Goal: Communication & Community: Answer question/provide support

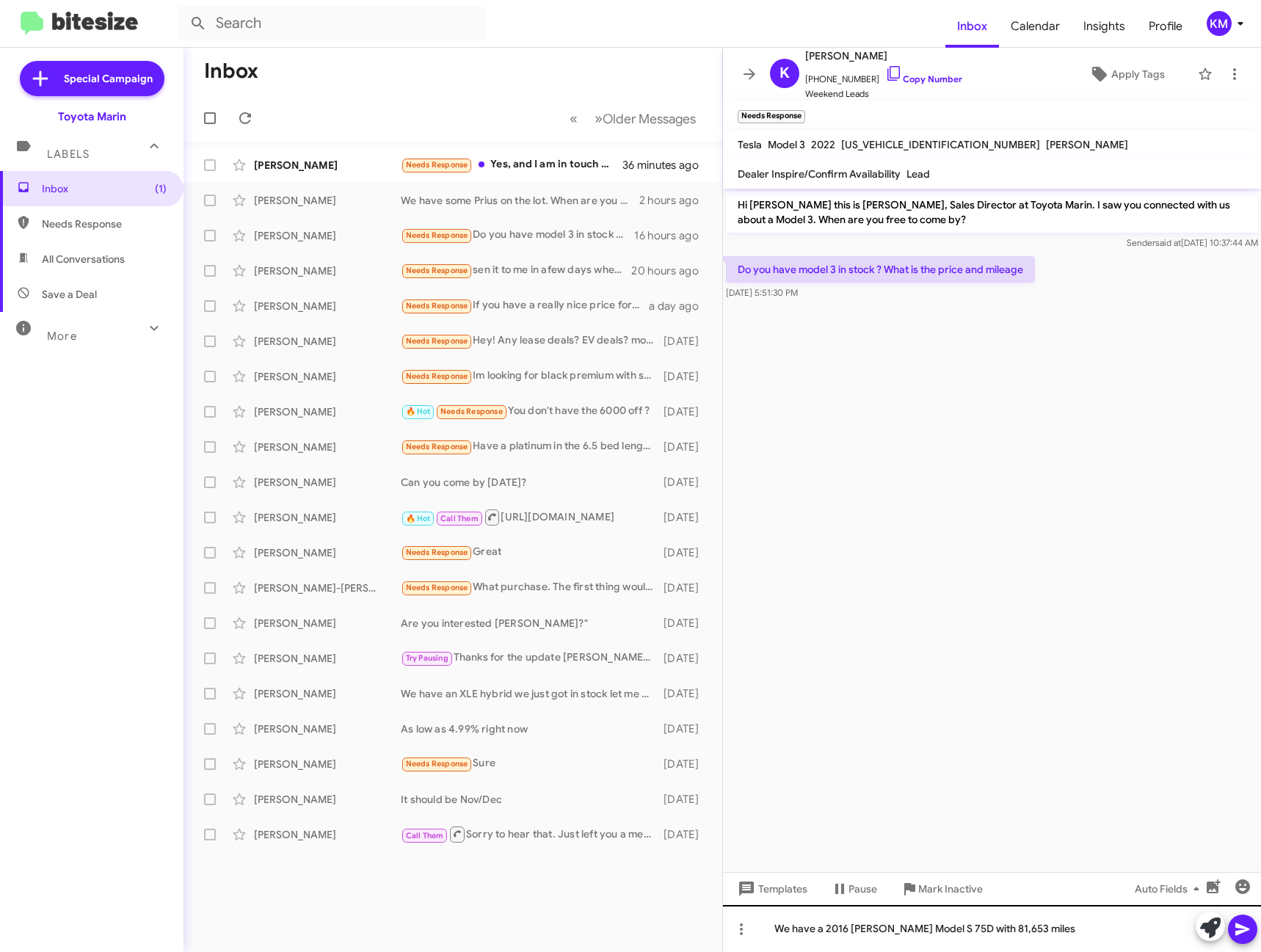
click at [1035, 924] on div "We have a 2016 [PERSON_NAME] Model S 75D with 81,653 miles" at bounding box center [992, 928] width 538 height 47
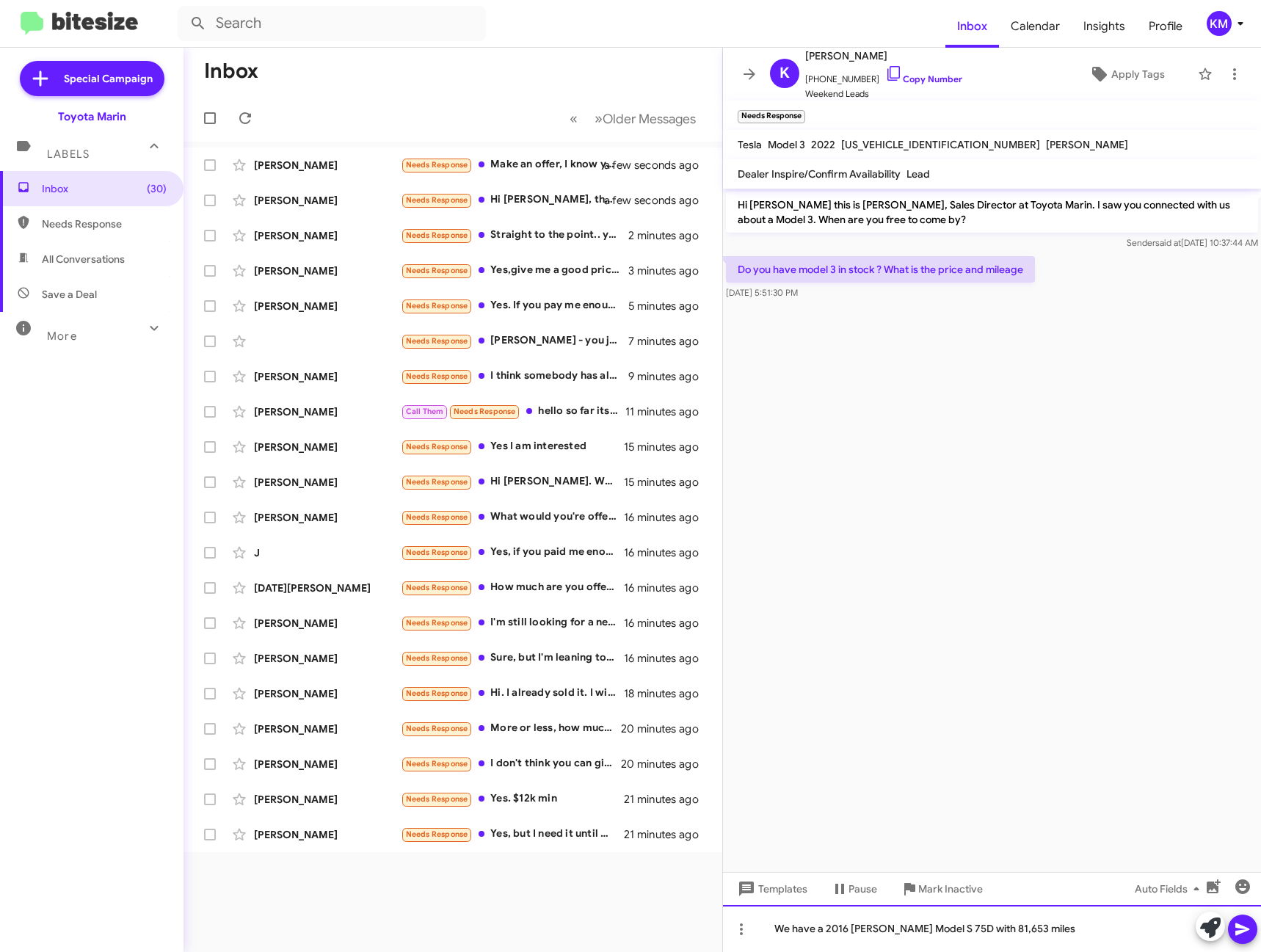
click at [1040, 921] on div "We have a 2016 [PERSON_NAME] Model S 75D with 81,653 miles" at bounding box center [992, 928] width 538 height 47
click at [1055, 933] on div "We have a 2016 [PERSON_NAME] Model S 75D with 81,653 miles" at bounding box center [992, 928] width 538 height 47
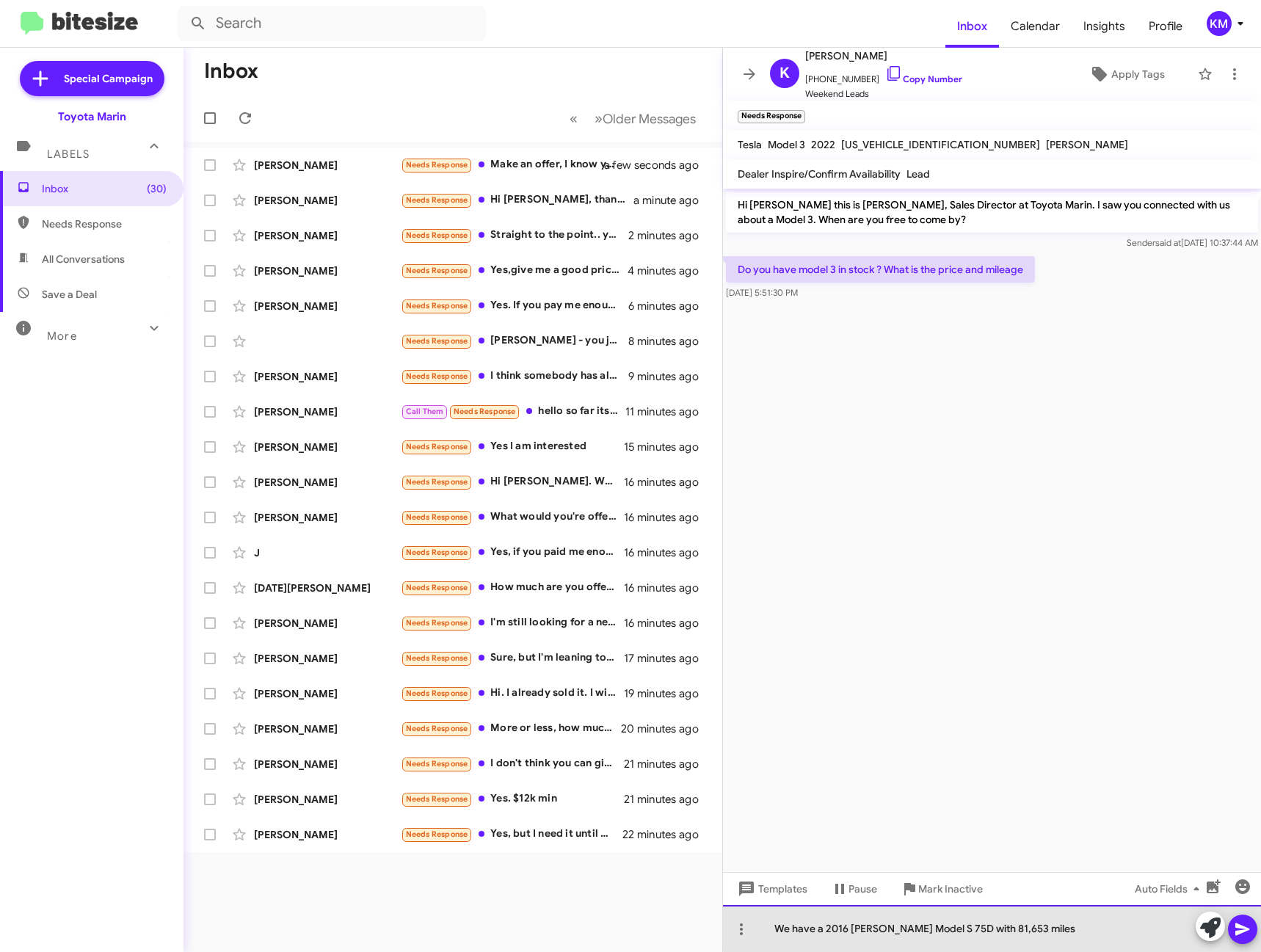
click at [1047, 928] on div "We have a 2016 [PERSON_NAME] Model S 75D with 81,653 miles" at bounding box center [992, 928] width 538 height 47
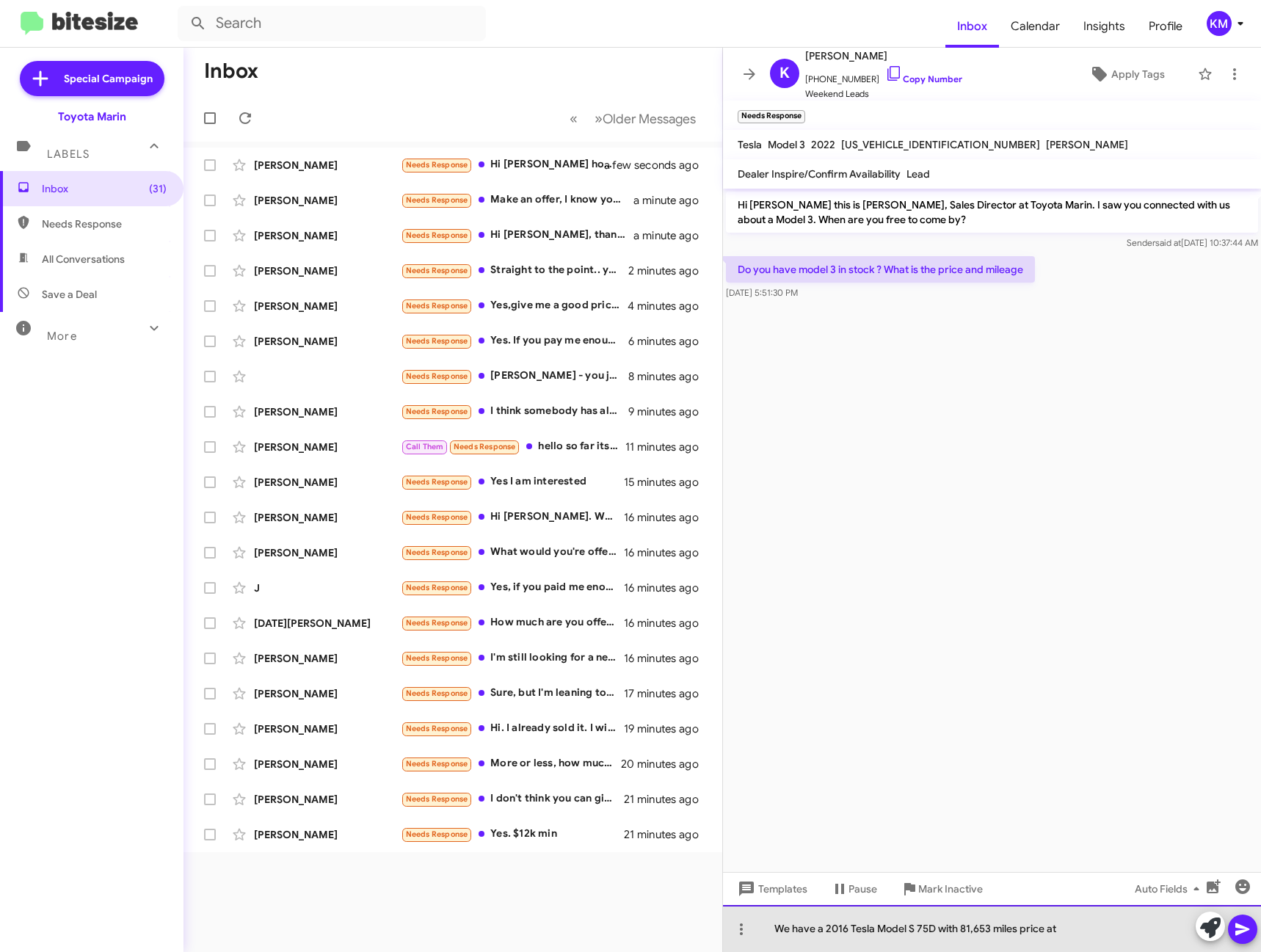
click at [1074, 929] on div "We have a 2016 Tesla Model S 75D with 81,653 miles price at" at bounding box center [992, 928] width 538 height 47
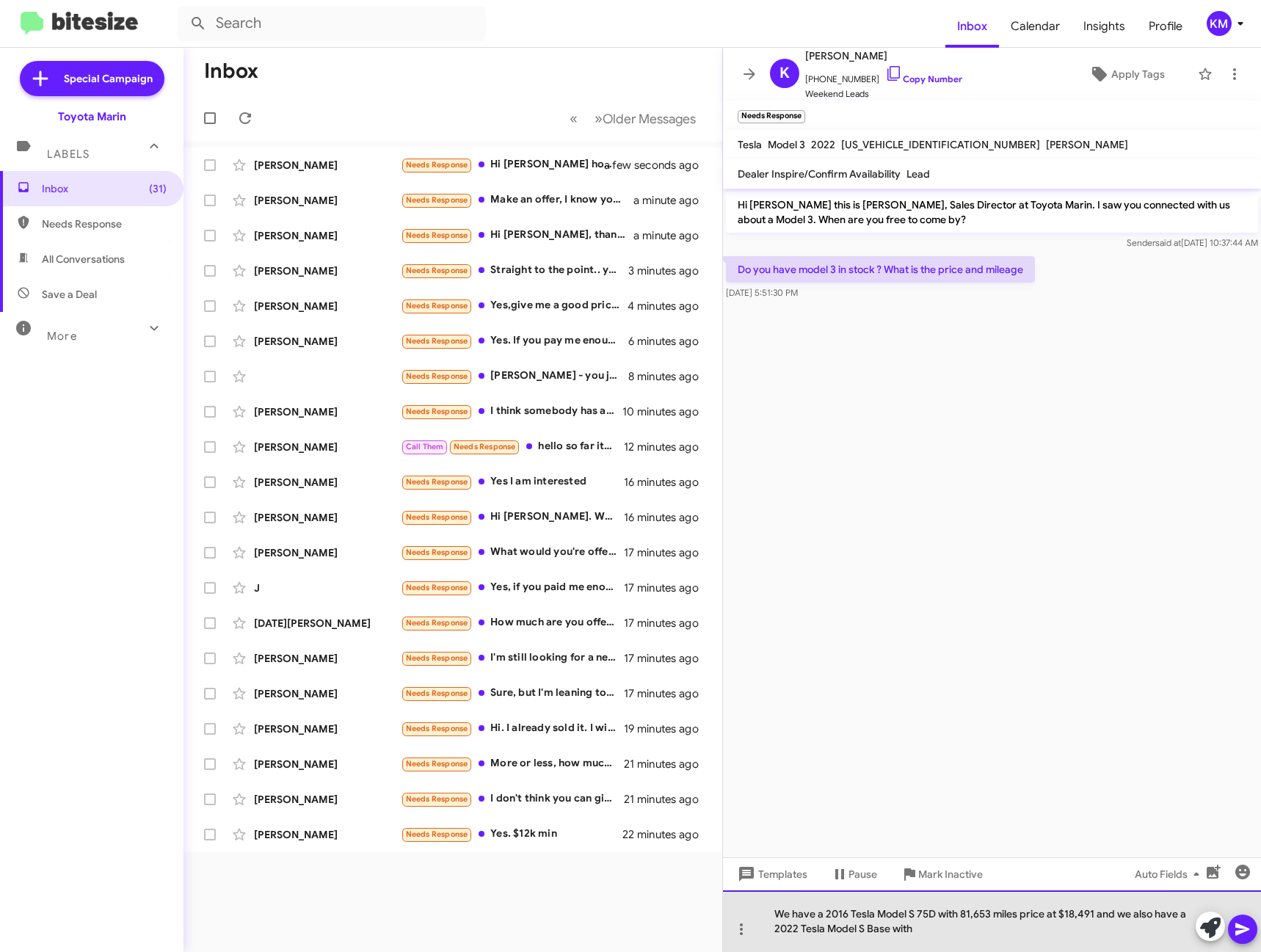
click at [938, 933] on div "We have a 2016 Tesla Model S 75D with 81,653 miles price at $18,491 and we also…" at bounding box center [992, 921] width 538 height 61
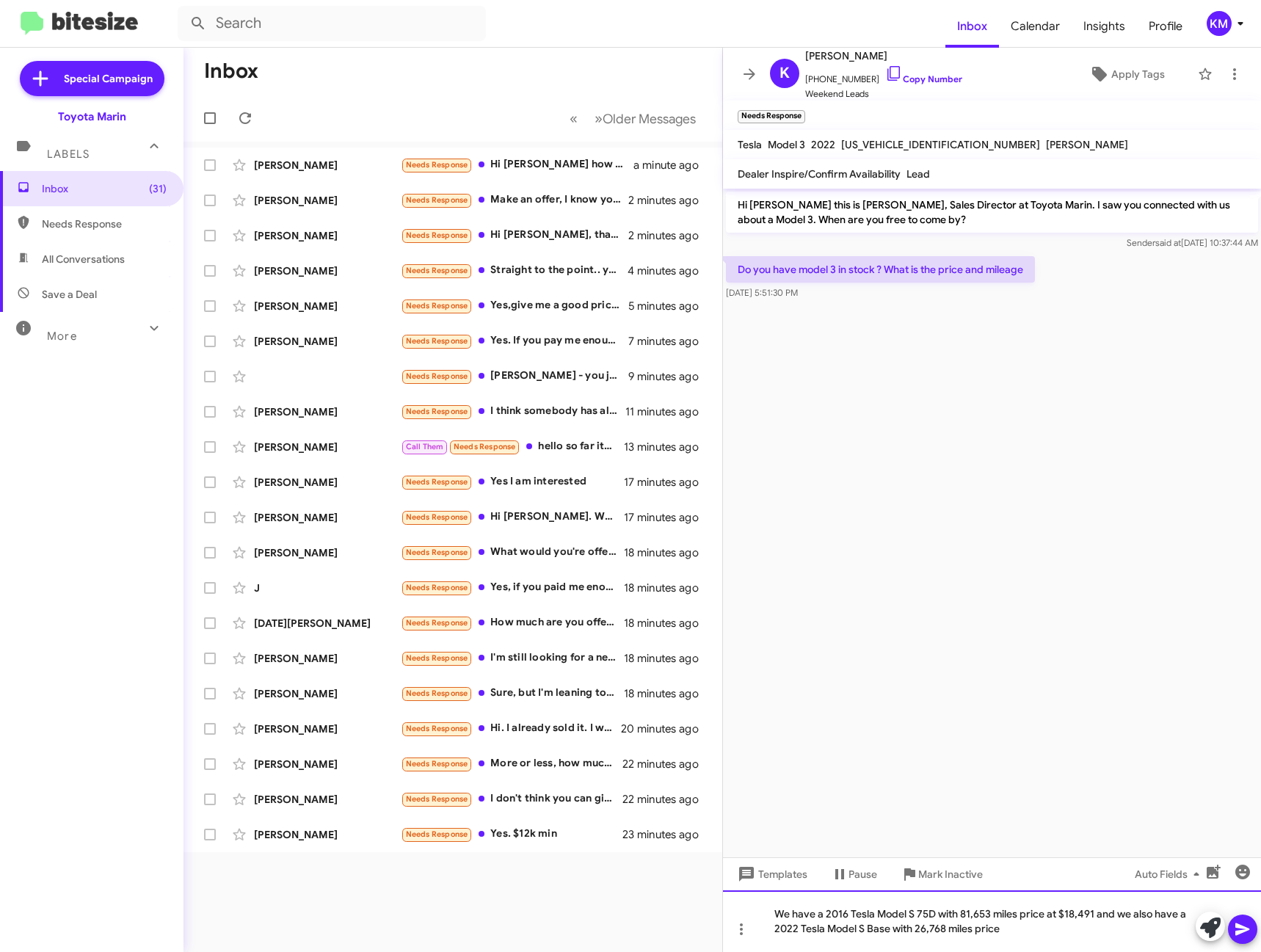
click at [1028, 933] on div "We have a 2016 Tesla Model S 75D with 81,653 miles price at $18,491 and we also…" at bounding box center [992, 921] width 538 height 61
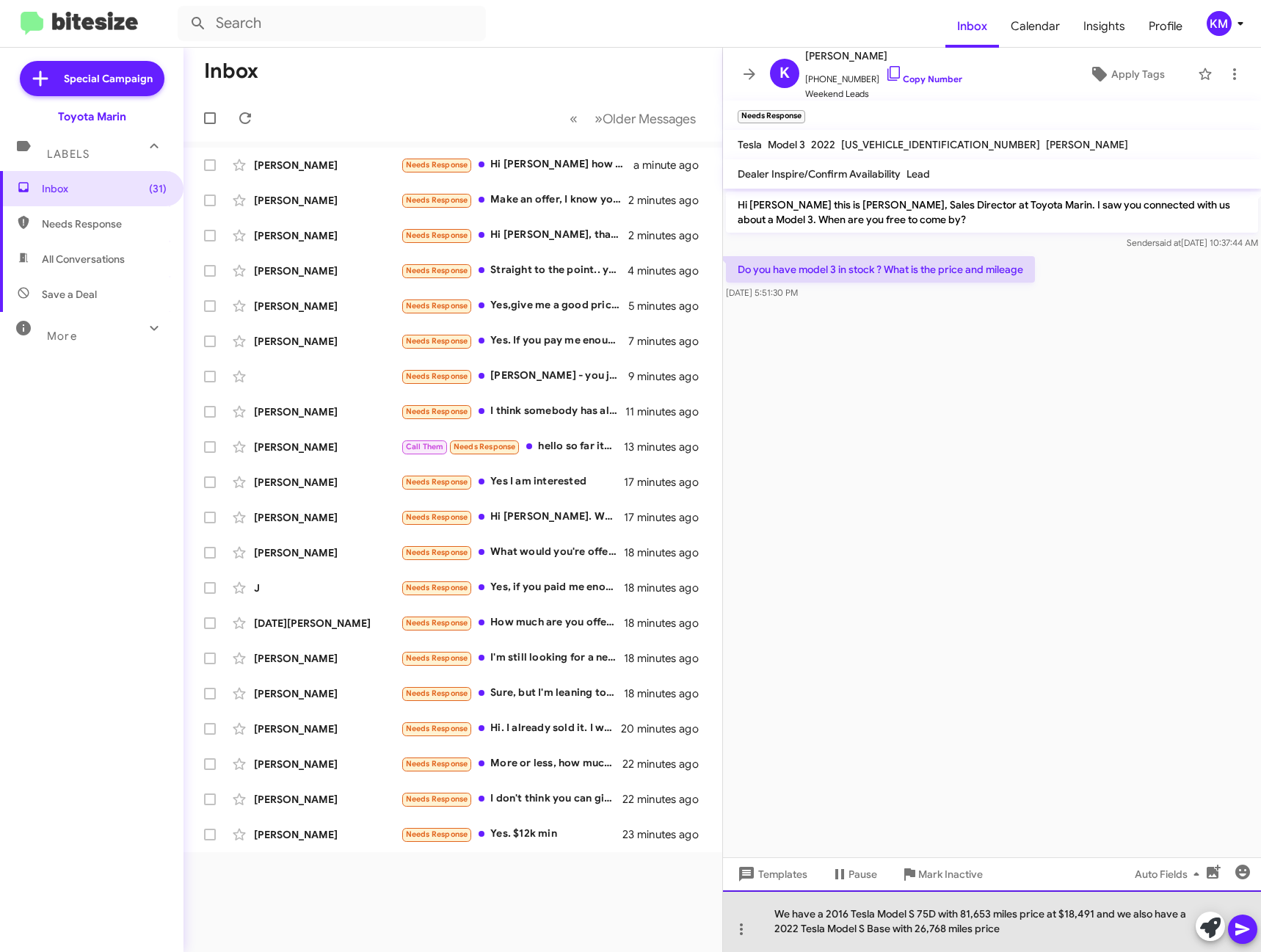
click at [1029, 932] on div "We have a 2016 Tesla Model S 75D with 81,653 miles price at $18,491 and we also…" at bounding box center [992, 921] width 538 height 61
click at [1027, 933] on div "We have a 2016 Tesla Model S 75D with 81,653 miles price at $18,491 and we also…" at bounding box center [992, 921] width 538 height 61
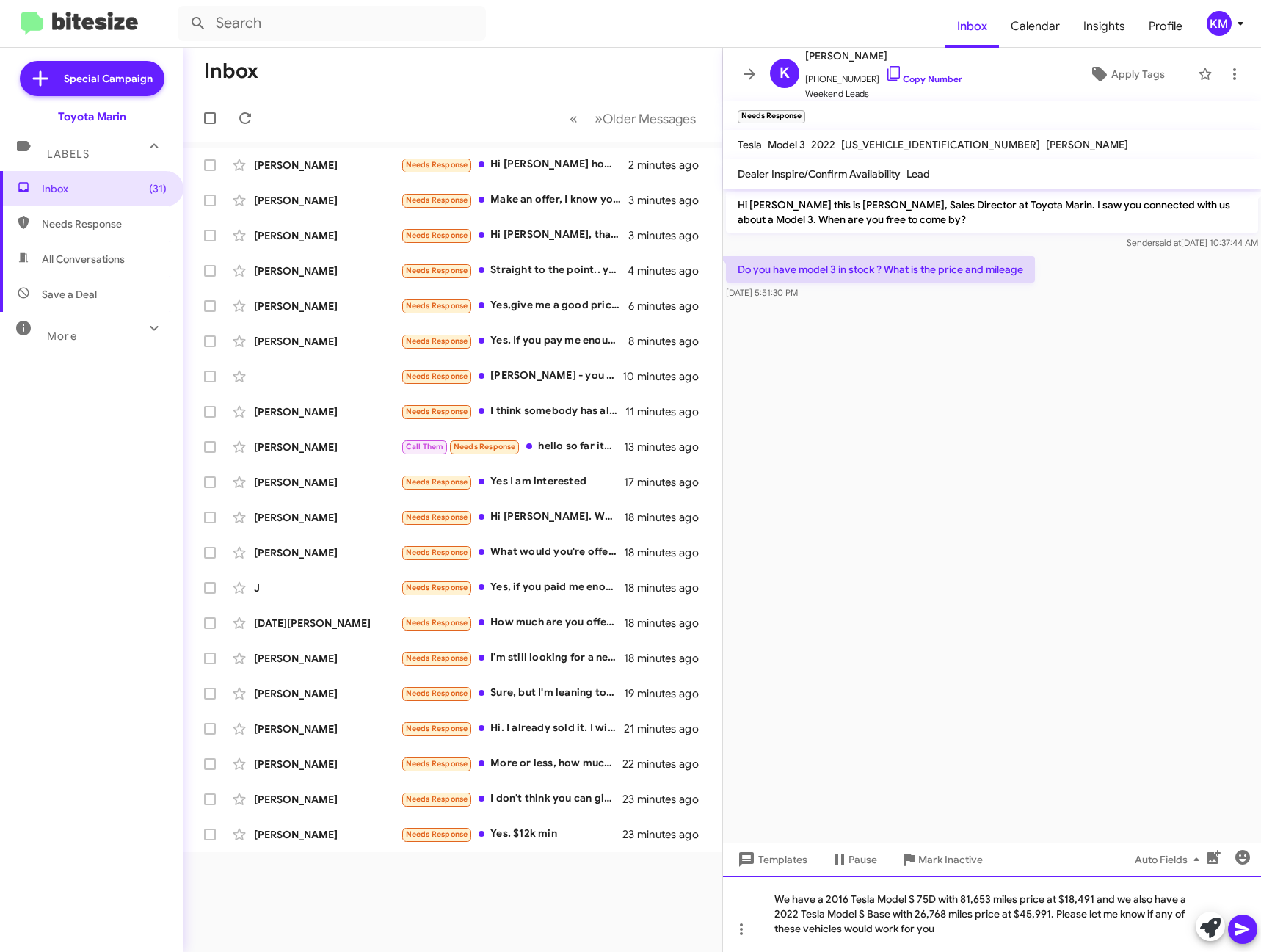
click at [997, 929] on div "We have a 2016 Tesla Model S 75D with 81,653 miles price at $18,491 and we also…" at bounding box center [992, 914] width 538 height 76
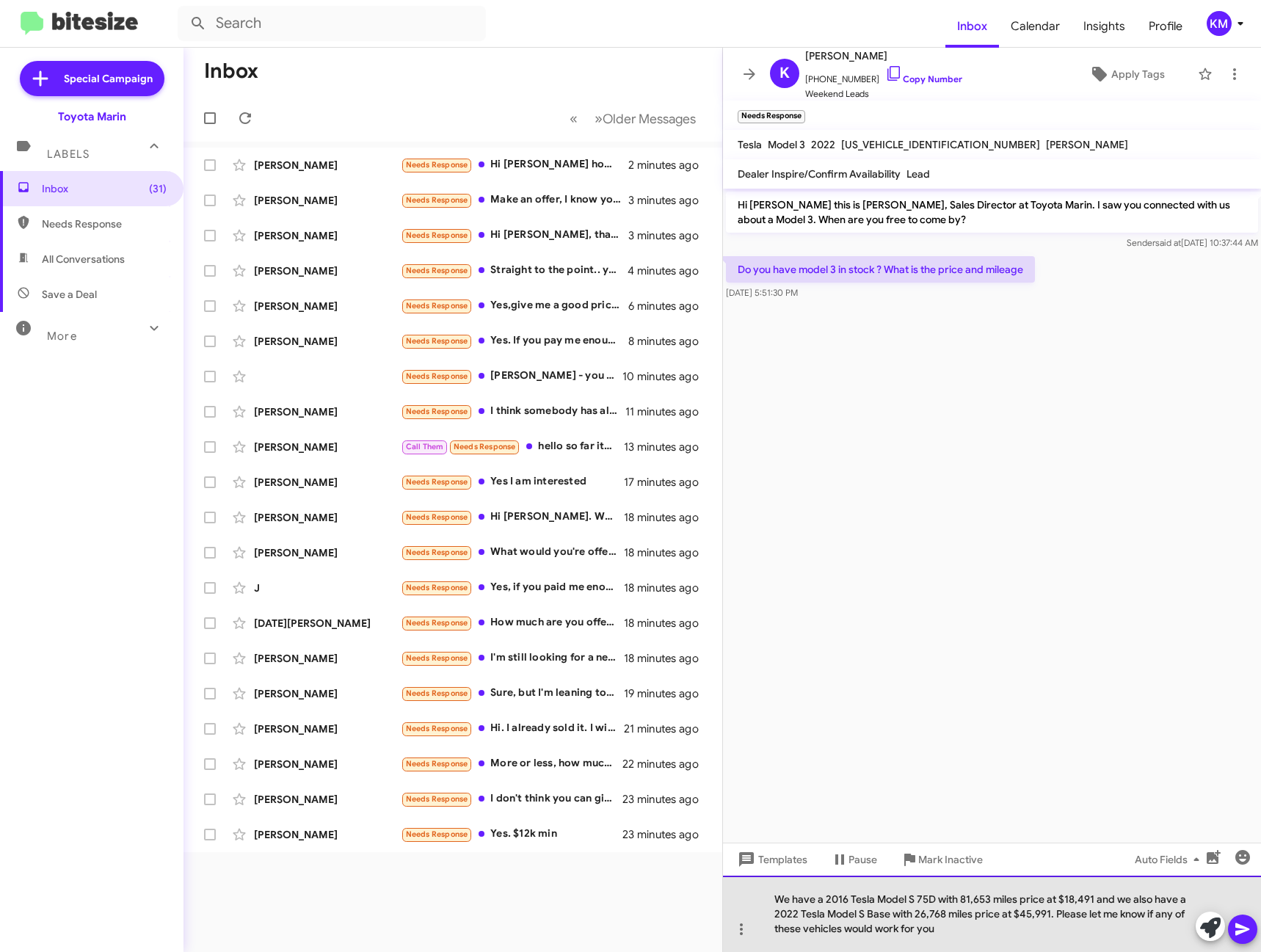
click at [997, 929] on div "We have a 2016 Tesla Model S 75D with 81,653 miles price at $18,491 and we also…" at bounding box center [992, 914] width 538 height 76
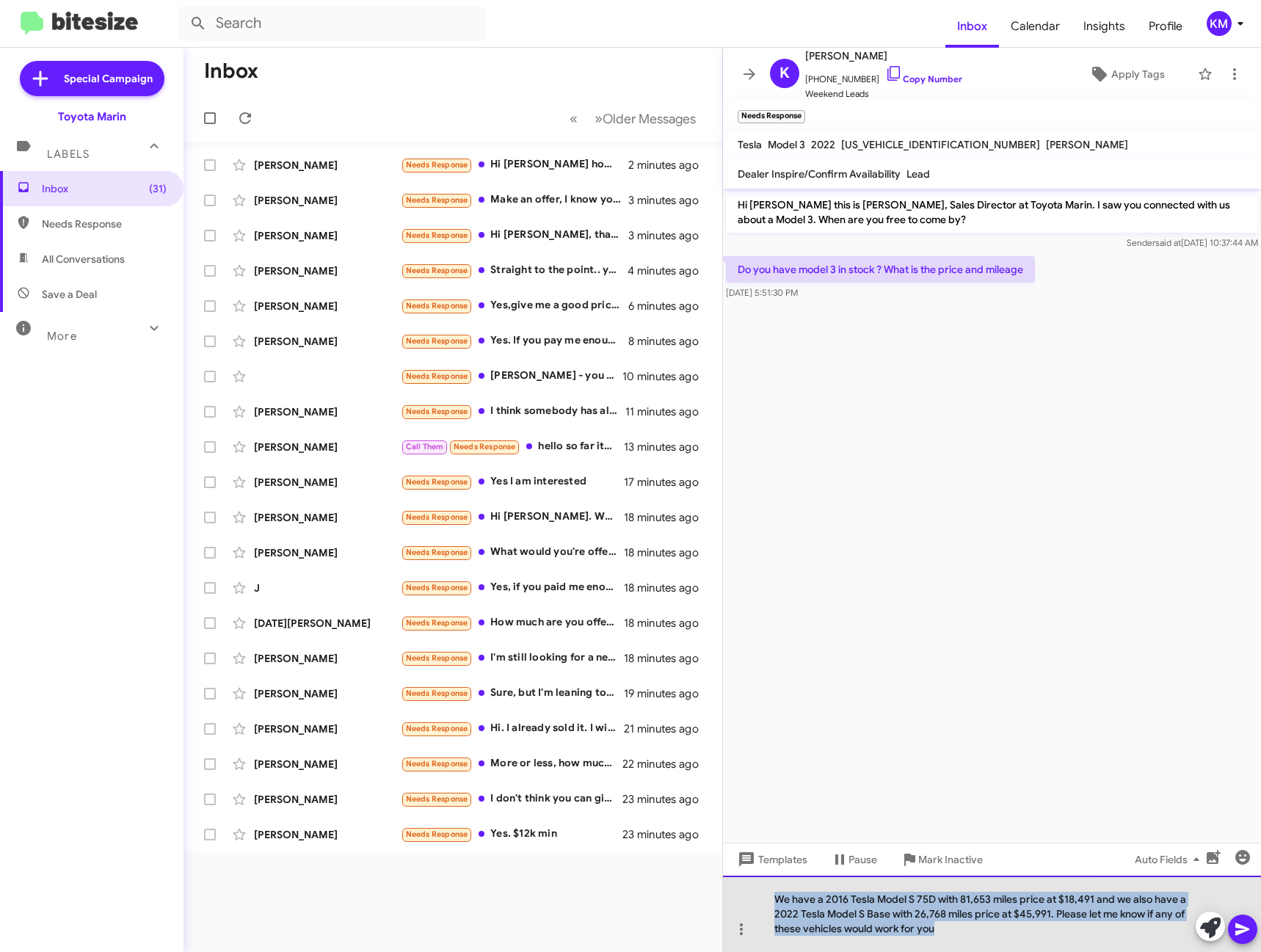
click at [997, 929] on div "We have a 2016 Tesla Model S 75D with 81,653 miles price at $18,491 and we also…" at bounding box center [992, 914] width 538 height 76
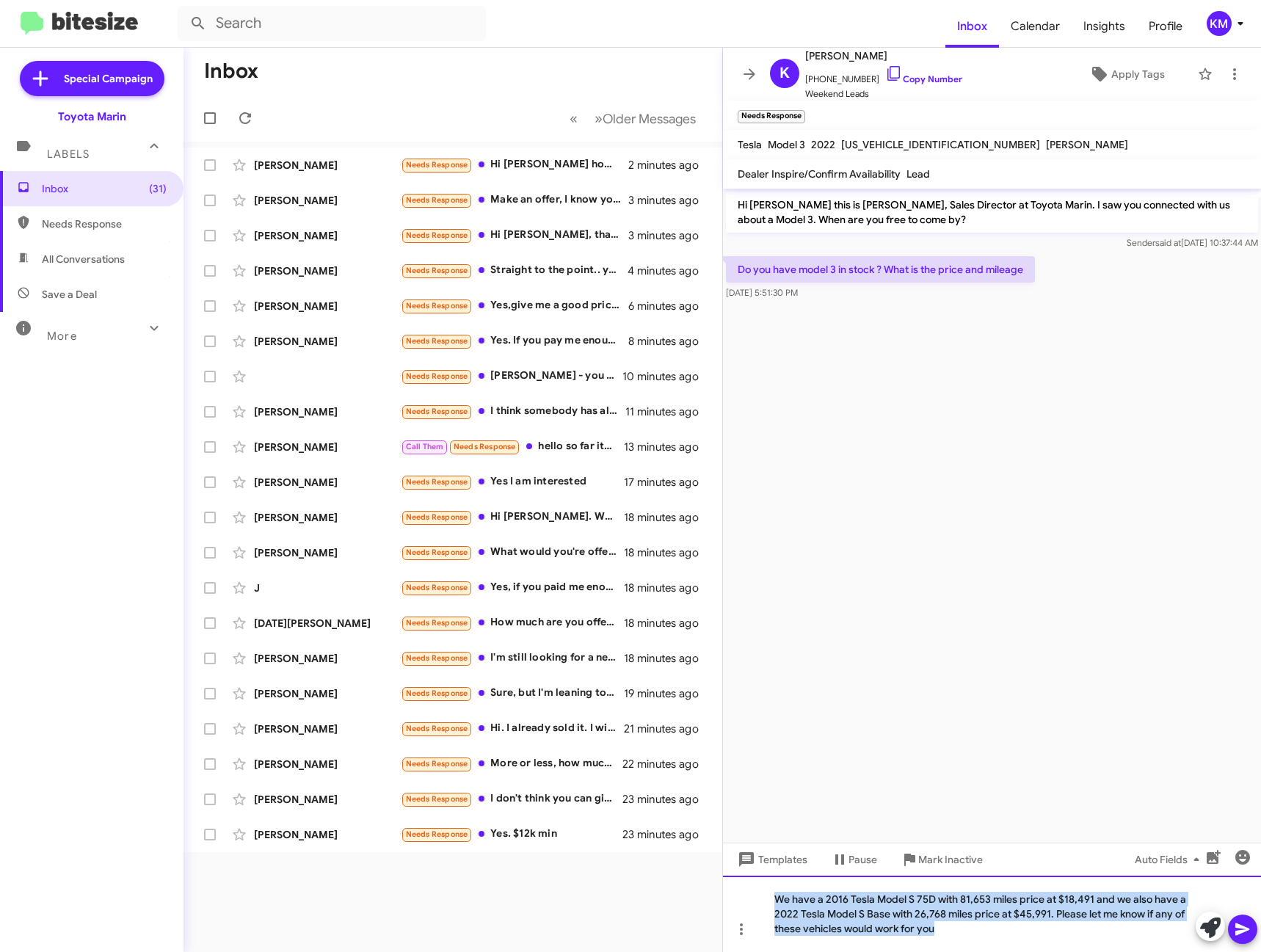
copy div "We have a 2016 Tesla Model S 75D with 81,653 miles price at $18,491 and we also…"
click at [884, 921] on div "We have a 2016 Tesla Model S 75D with 81,653 miles price at $18,491 and we also…" at bounding box center [992, 914] width 538 height 76
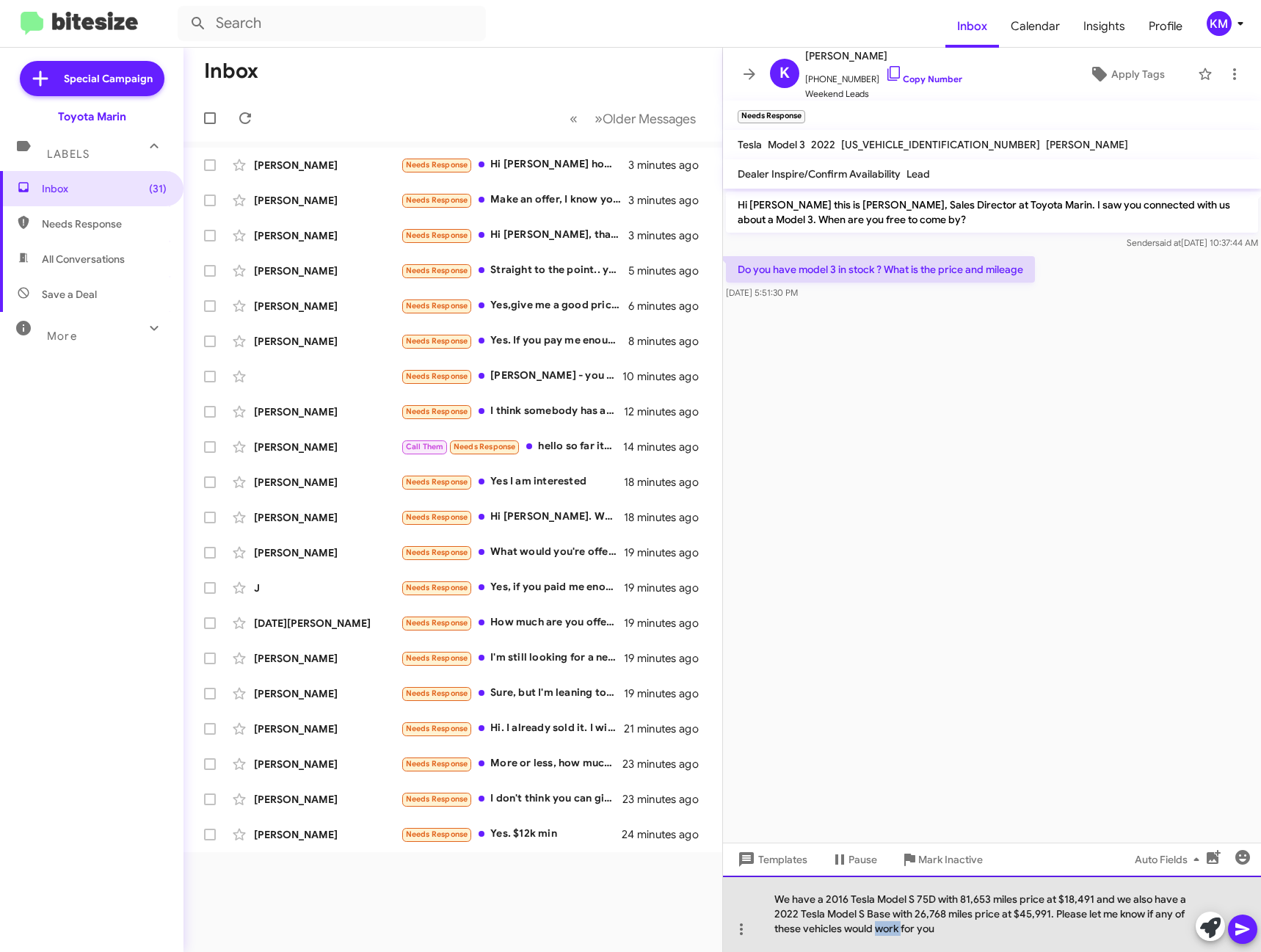
click at [884, 921] on div "We have a 2016 Tesla Model S 75D with 81,653 miles price at $18,491 and we also…" at bounding box center [992, 914] width 538 height 76
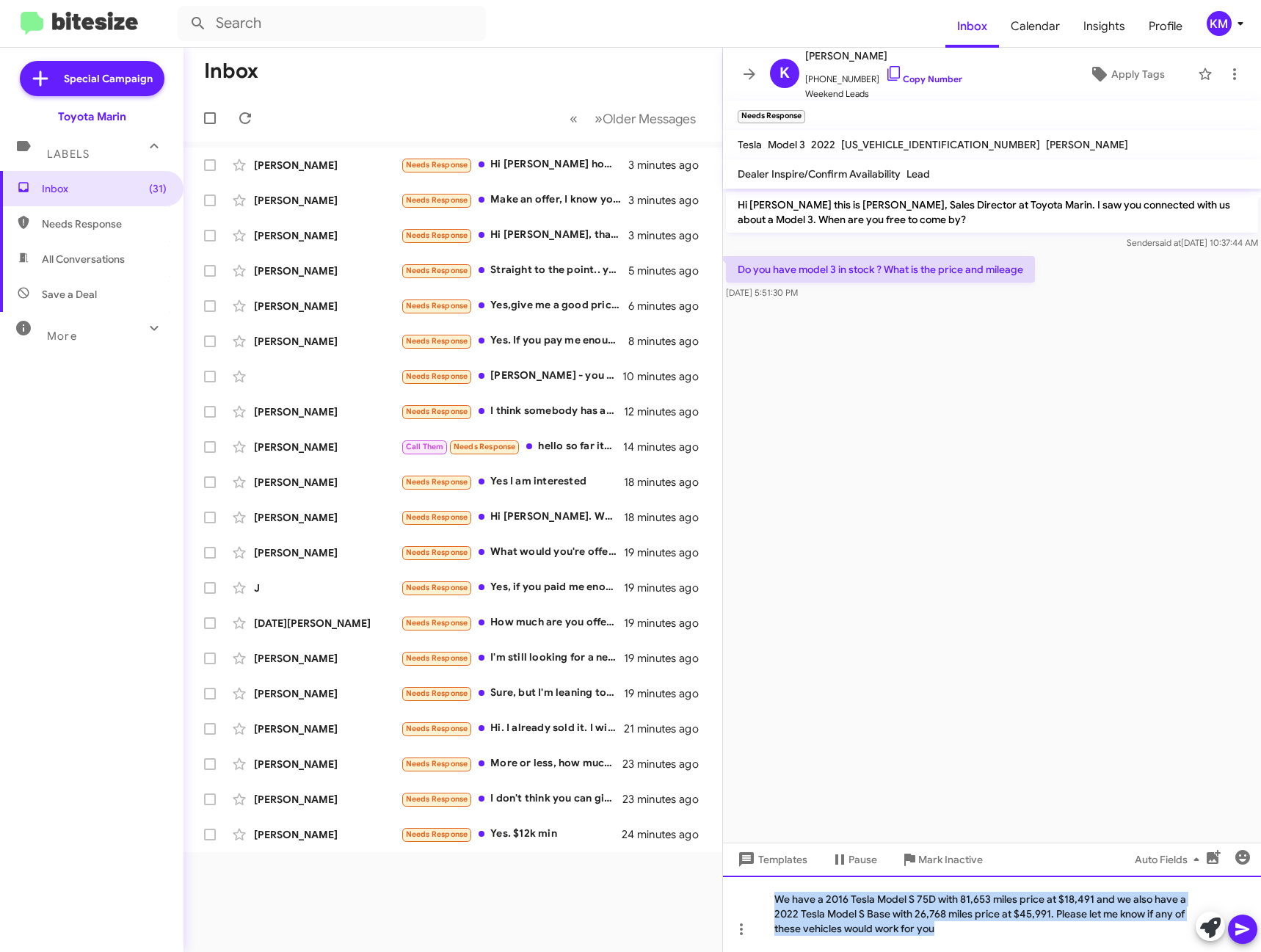
click at [884, 921] on div "We have a 2016 Tesla Model S 75D with 81,653 miles price at $18,491 and we also…" at bounding box center [992, 914] width 538 height 76
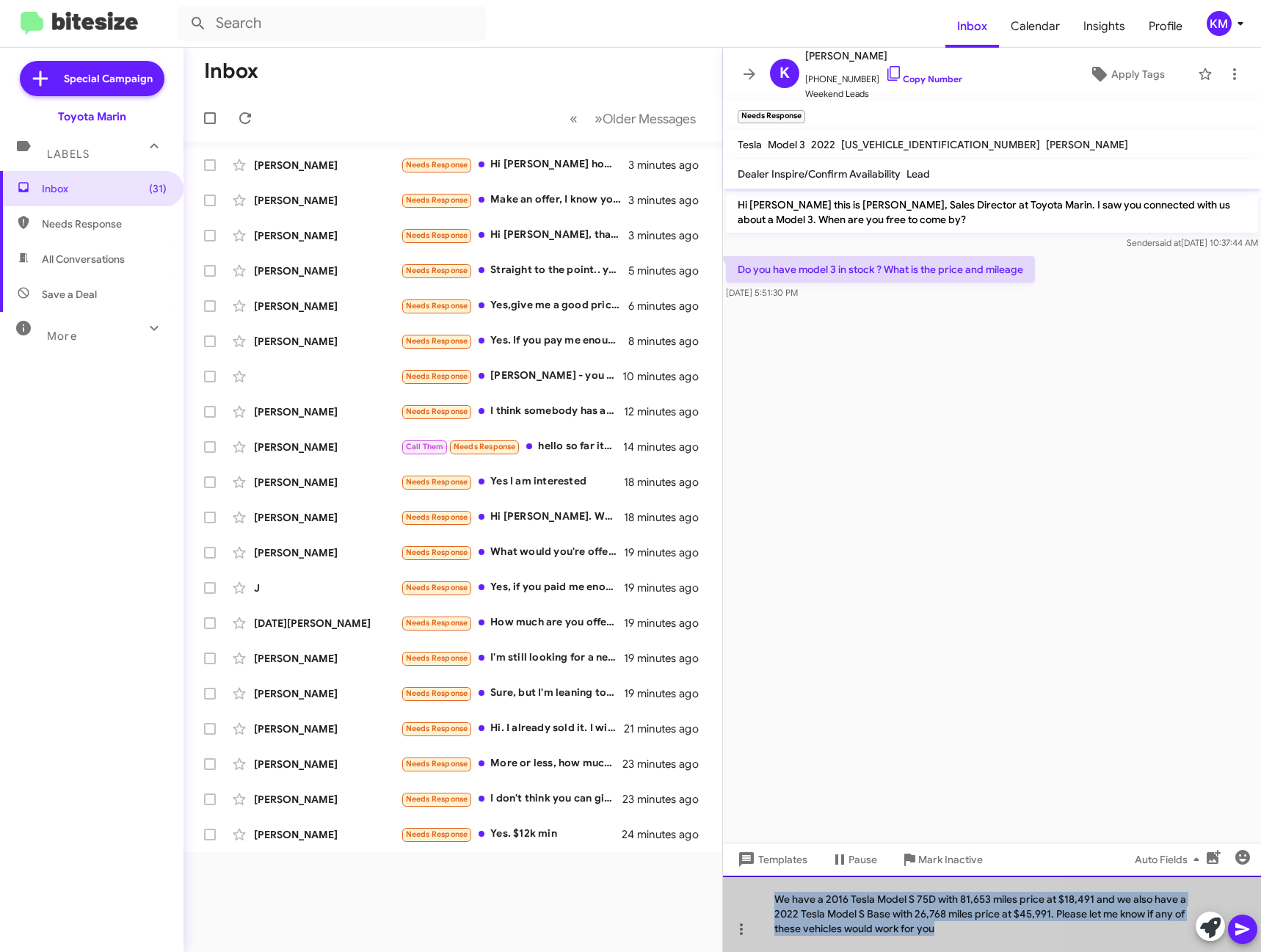
click at [884, 921] on div "We have a 2016 Tesla Model S 75D with 81,653 miles price at $18,491 and we also…" at bounding box center [992, 914] width 538 height 76
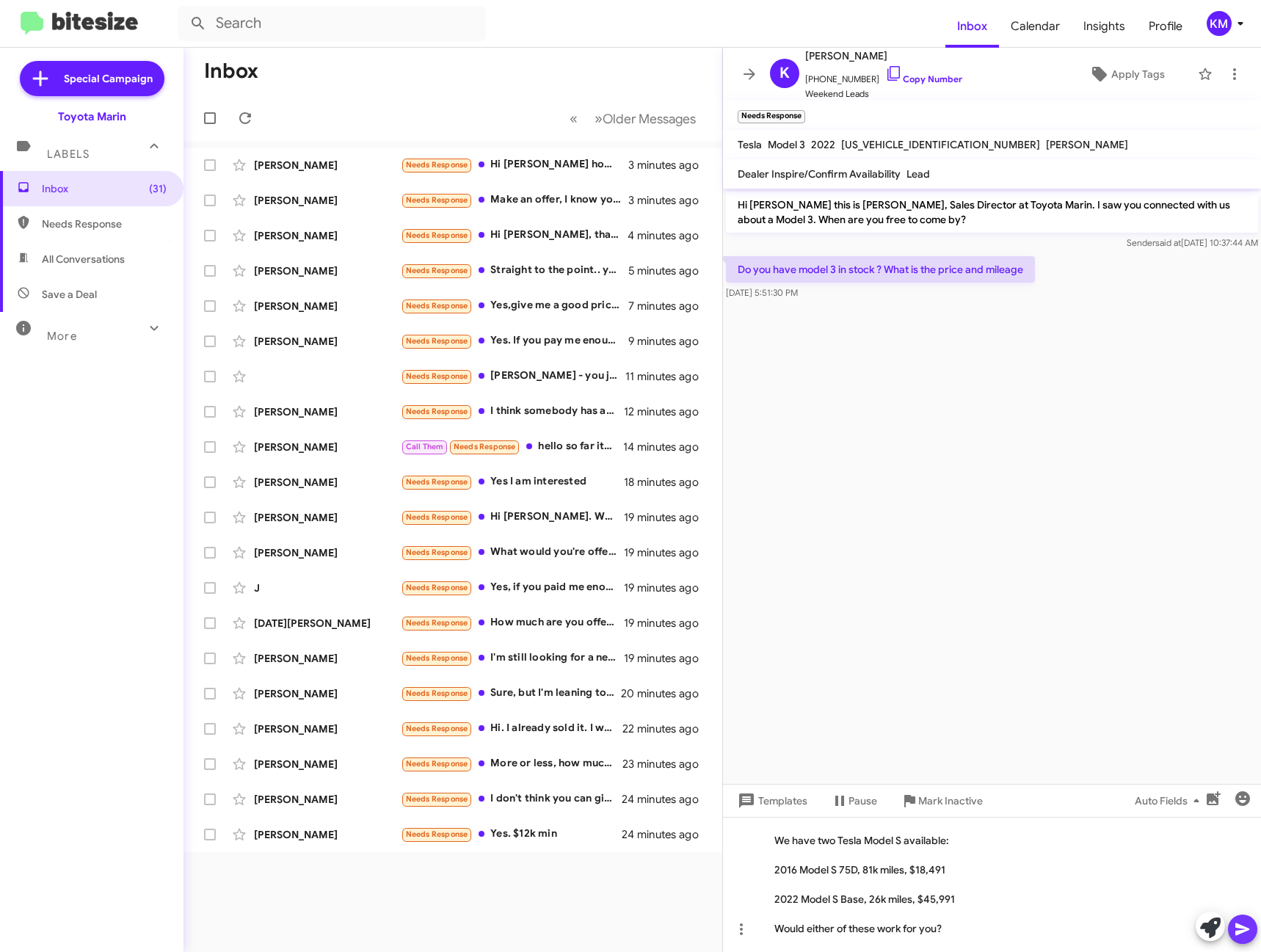
click at [1240, 927] on icon at bounding box center [1242, 930] width 14 height 12
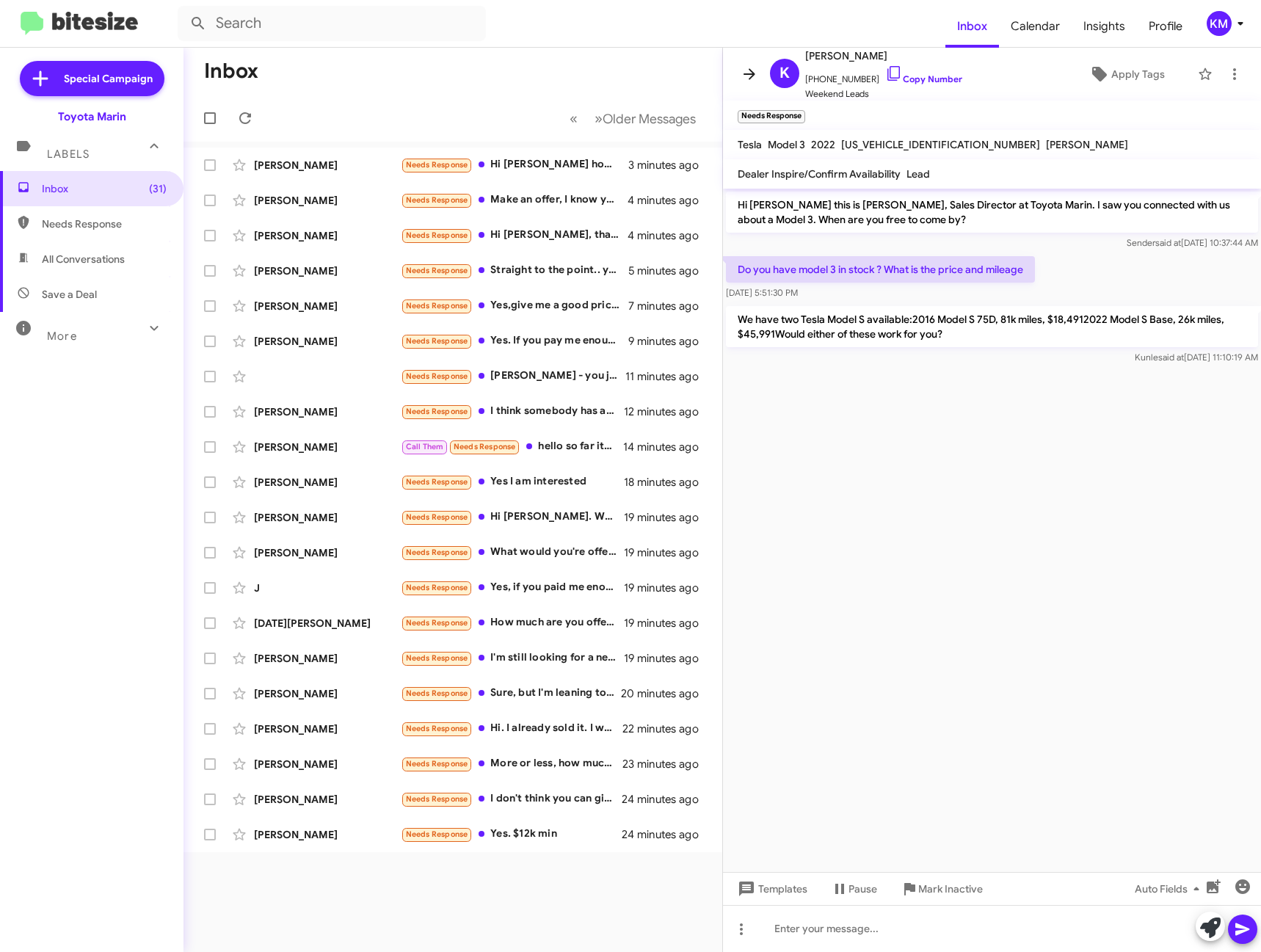
click at [755, 75] on icon at bounding box center [749, 74] width 12 height 11
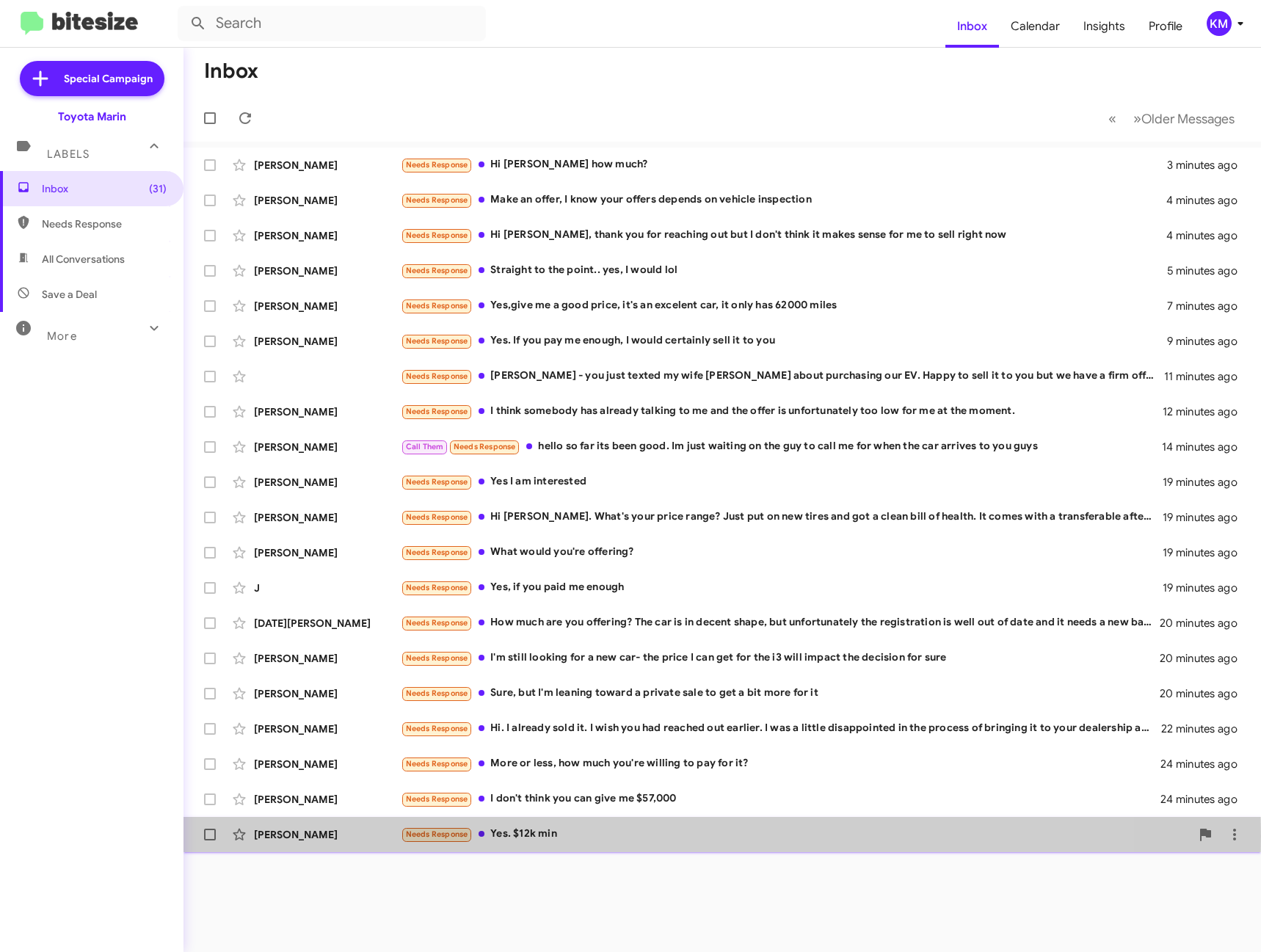
click at [545, 836] on div "Needs Response Yes. $12k min" at bounding box center [796, 834] width 790 height 17
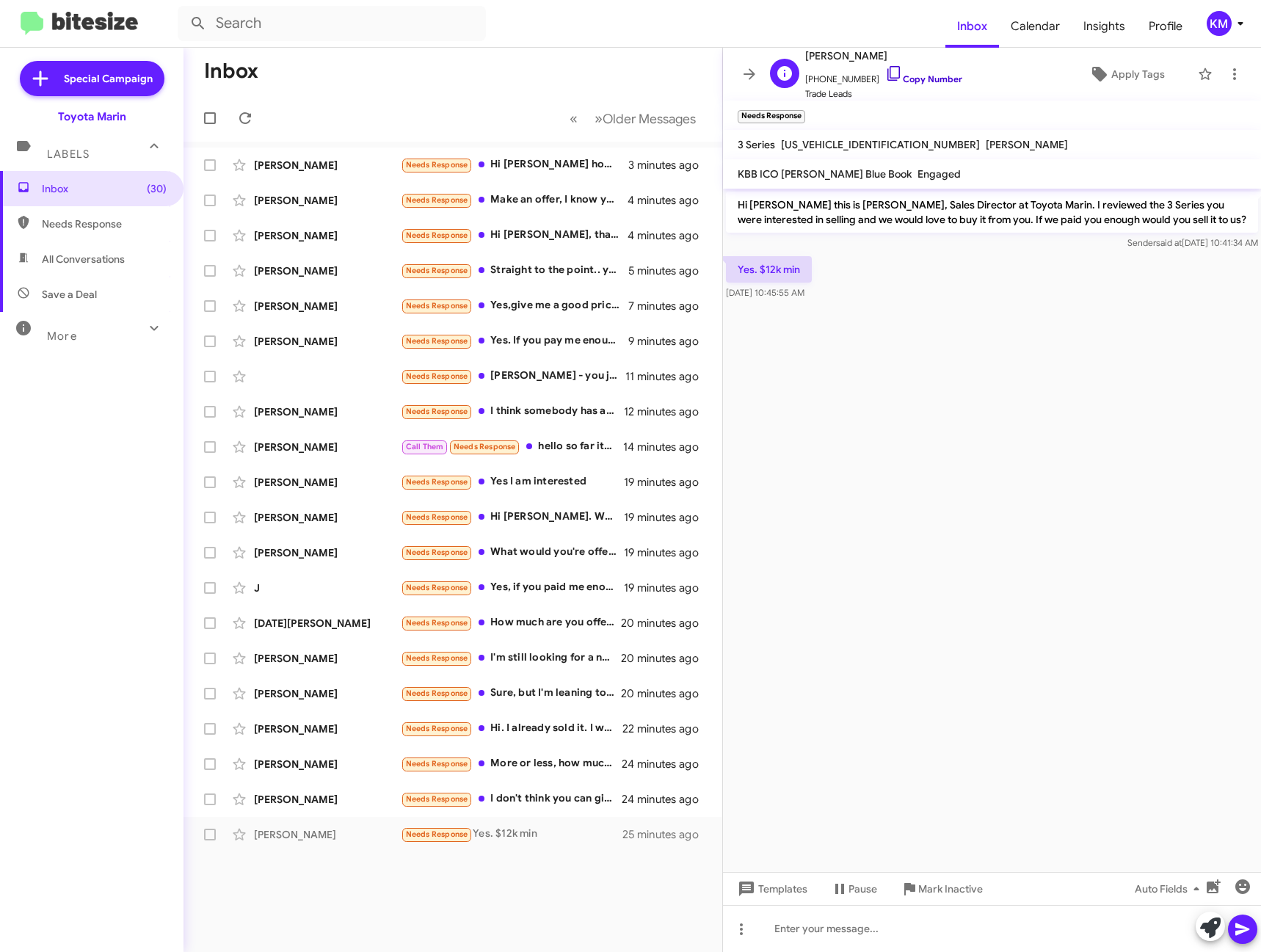
click at [929, 81] on link "Copy Number" at bounding box center [924, 79] width 77 height 11
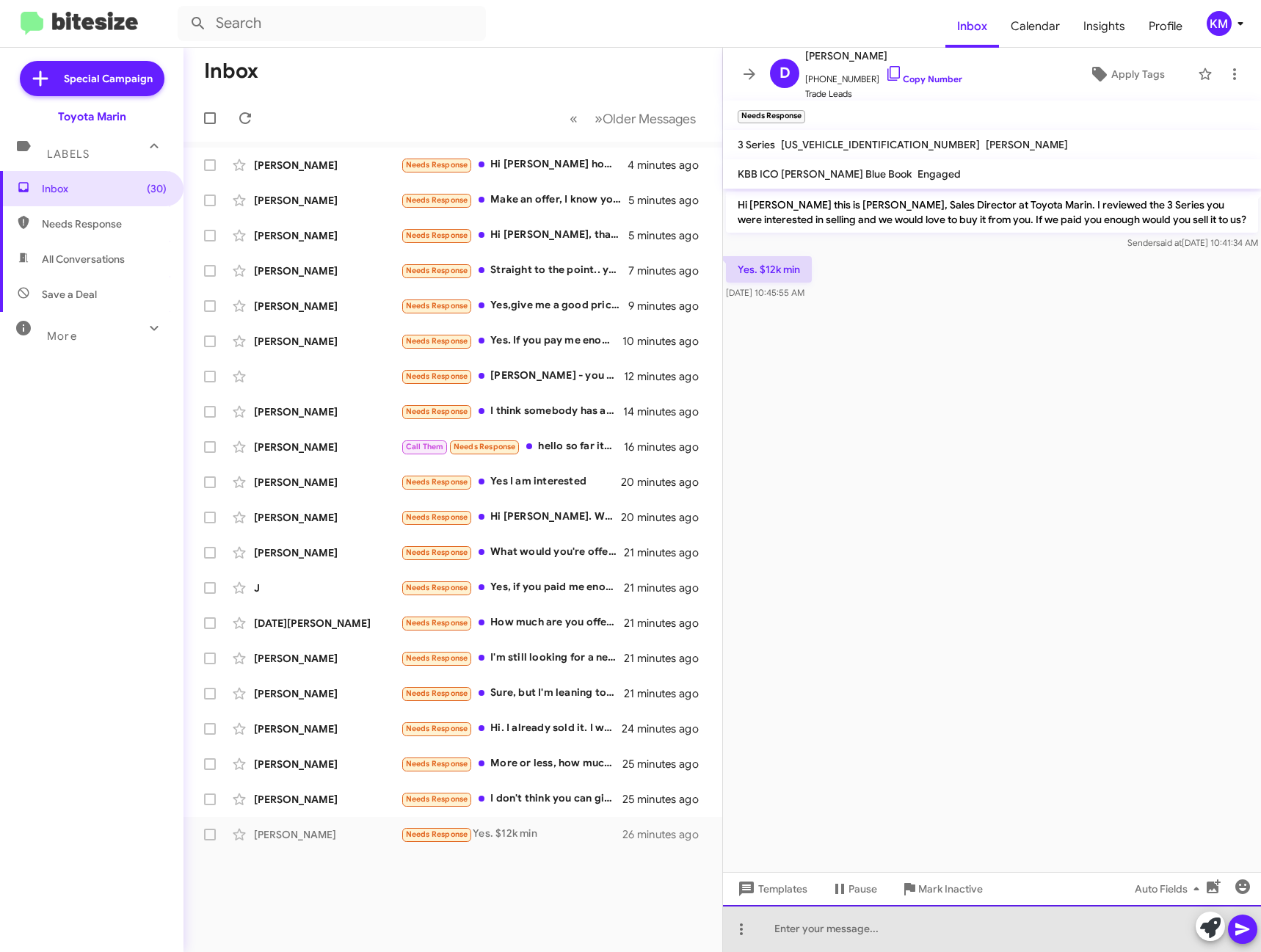
click at [873, 939] on div at bounding box center [992, 928] width 538 height 47
click at [776, 931] on div "Let me take a second look at this and i will update you shortly" at bounding box center [992, 928] width 538 height 47
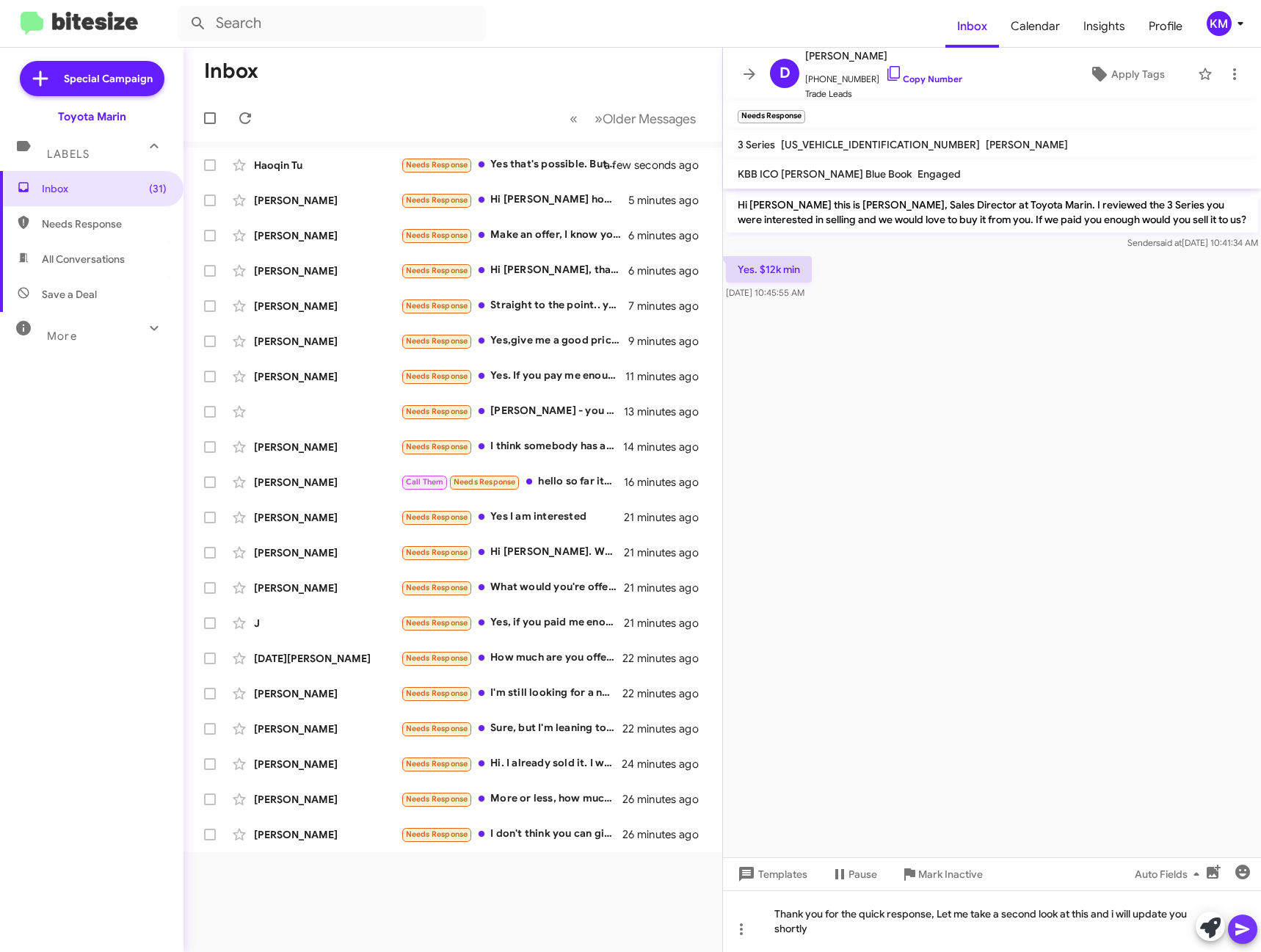
click at [1244, 929] on icon at bounding box center [1242, 930] width 14 height 12
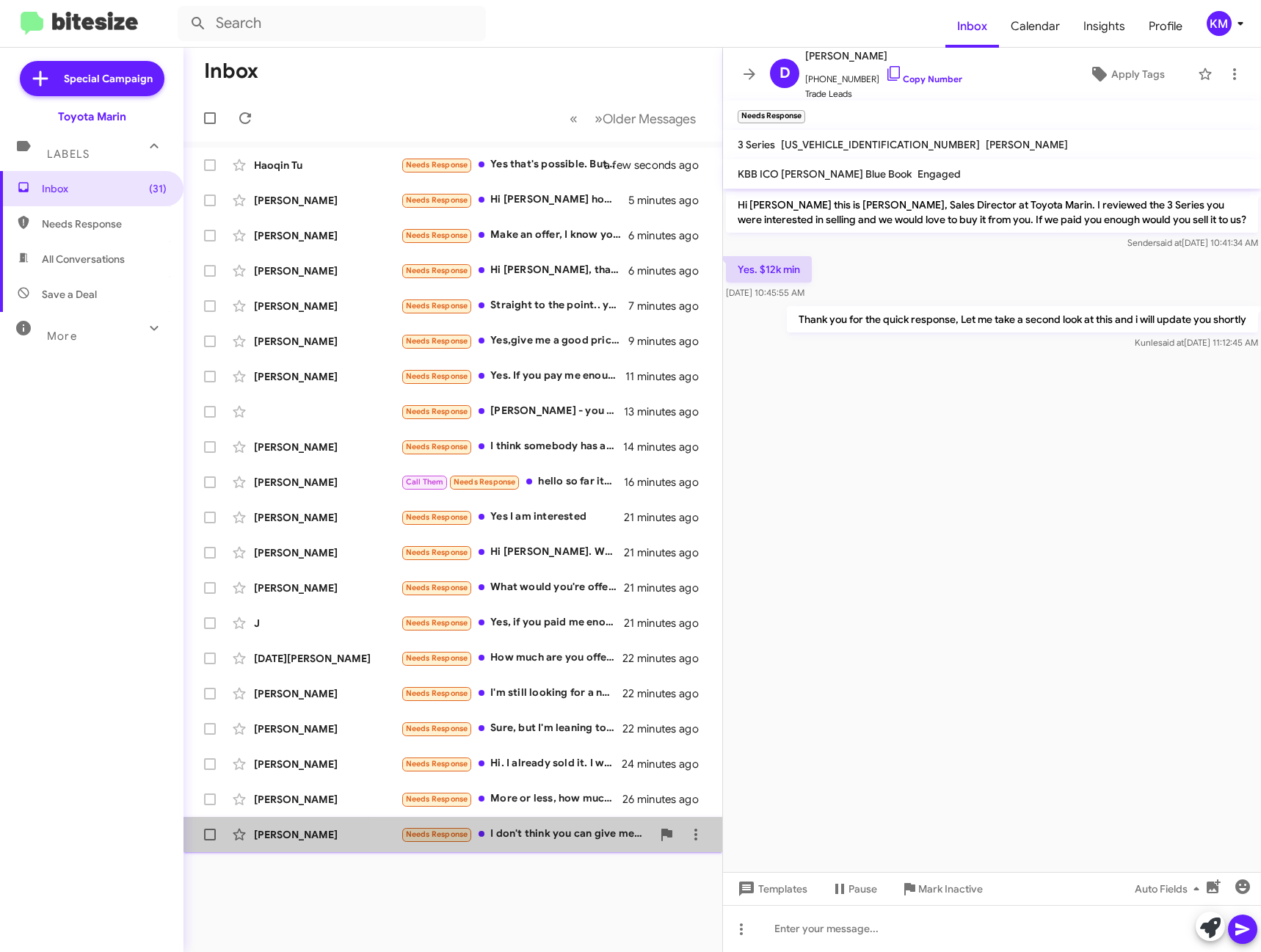
click at [545, 836] on div "Needs Response I don't think you can give me $57,000" at bounding box center [526, 834] width 251 height 17
